Goal: Check status: Check status

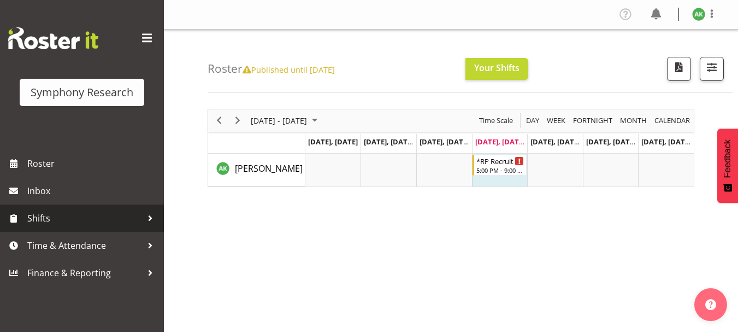
click at [45, 217] on span "Shifts" at bounding box center [84, 218] width 115 height 16
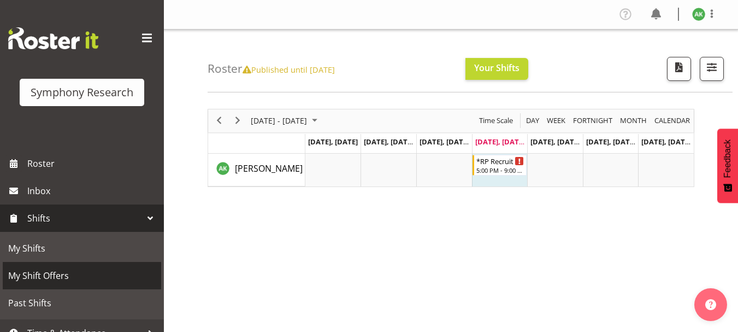
click at [43, 273] on span "My Shift Offers" at bounding box center [81, 275] width 147 height 16
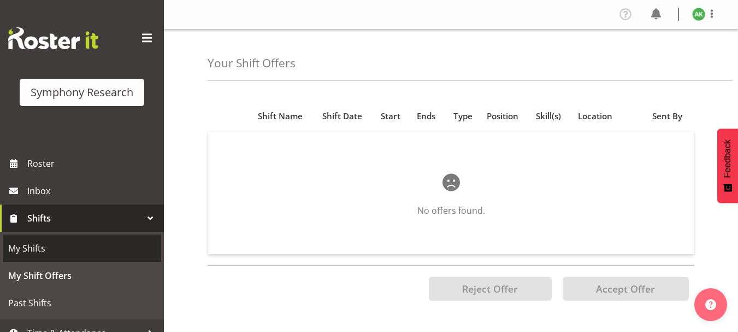
click at [34, 246] on span "My Shifts" at bounding box center [81, 248] width 147 height 16
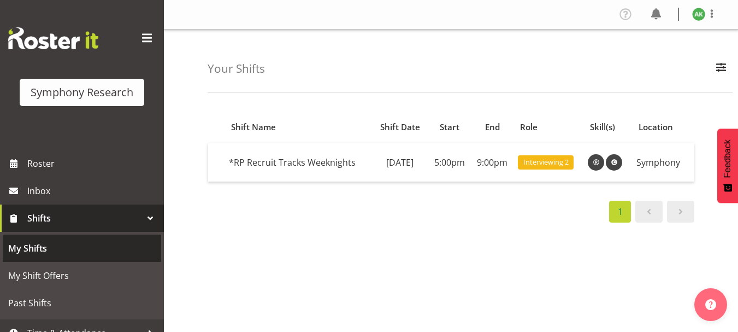
click at [44, 248] on span "My Shifts" at bounding box center [81, 248] width 147 height 16
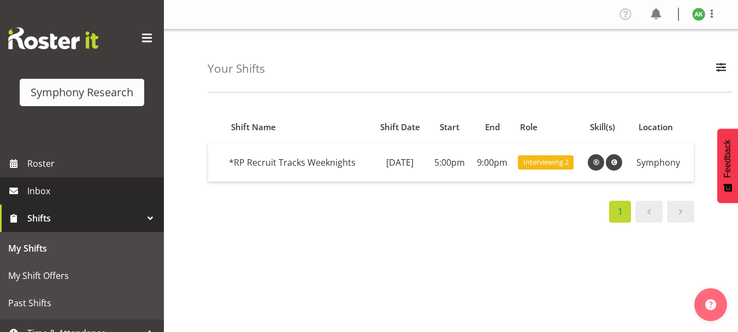
click at [45, 202] on link "Inbox" at bounding box center [82, 190] width 164 height 27
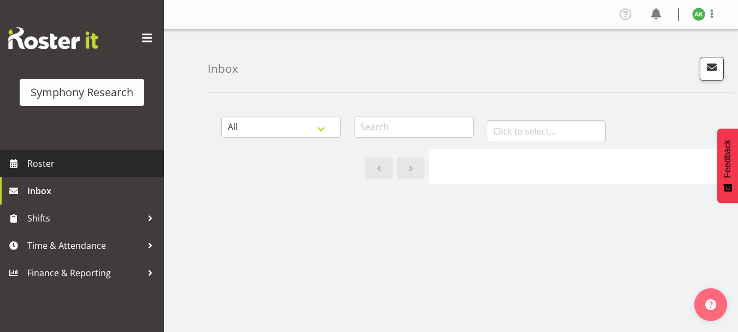
click at [39, 161] on span "Roster" at bounding box center [92, 163] width 131 height 16
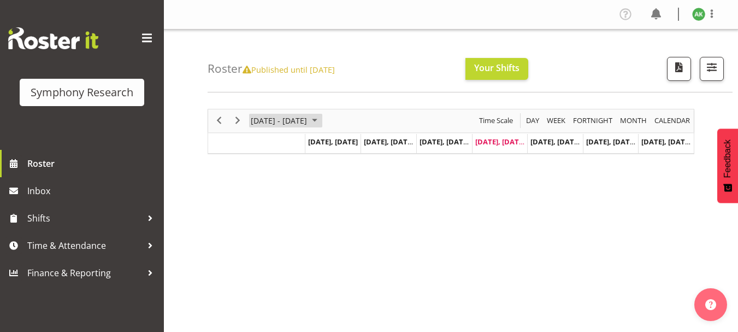
click at [321, 121] on span "October 2025" at bounding box center [314, 121] width 13 height 14
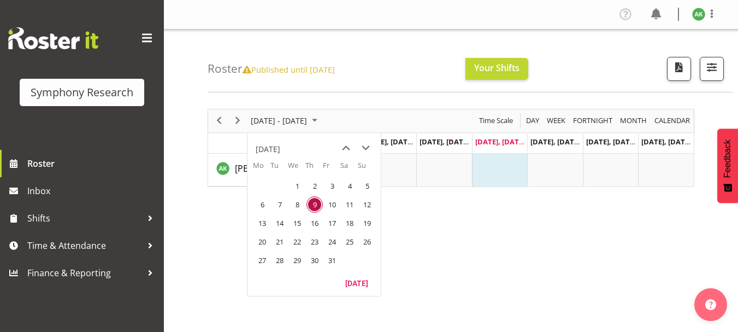
click at [263, 223] on span "13" at bounding box center [262, 223] width 16 height 16
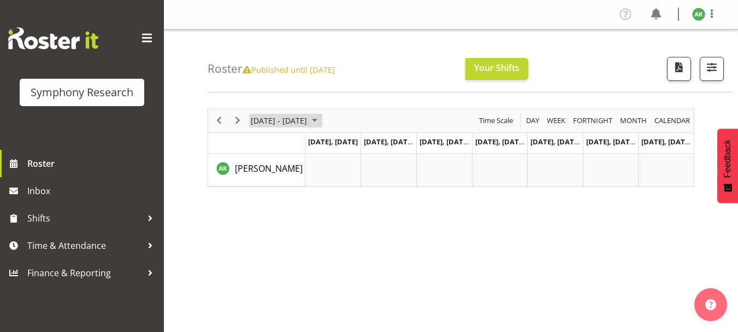
click at [321, 120] on span "October 2025" at bounding box center [314, 121] width 13 height 14
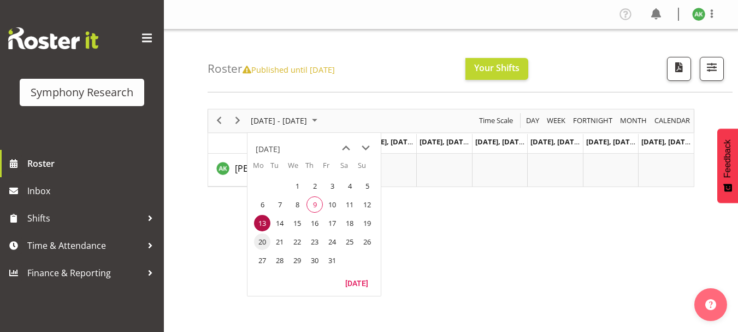
click at [263, 238] on span "20" at bounding box center [262, 241] width 16 height 16
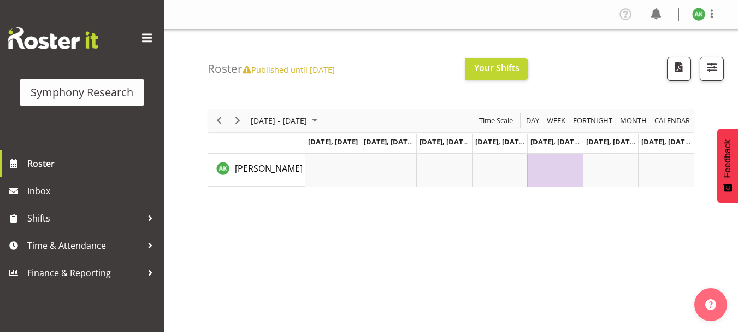
click at [148, 38] on span at bounding box center [146, 37] width 17 height 17
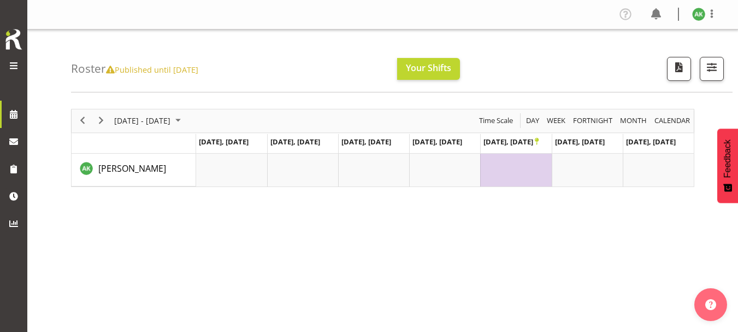
click at [14, 67] on span at bounding box center [13, 65] width 13 height 13
